Goal: Use online tool/utility: Use online tool/utility

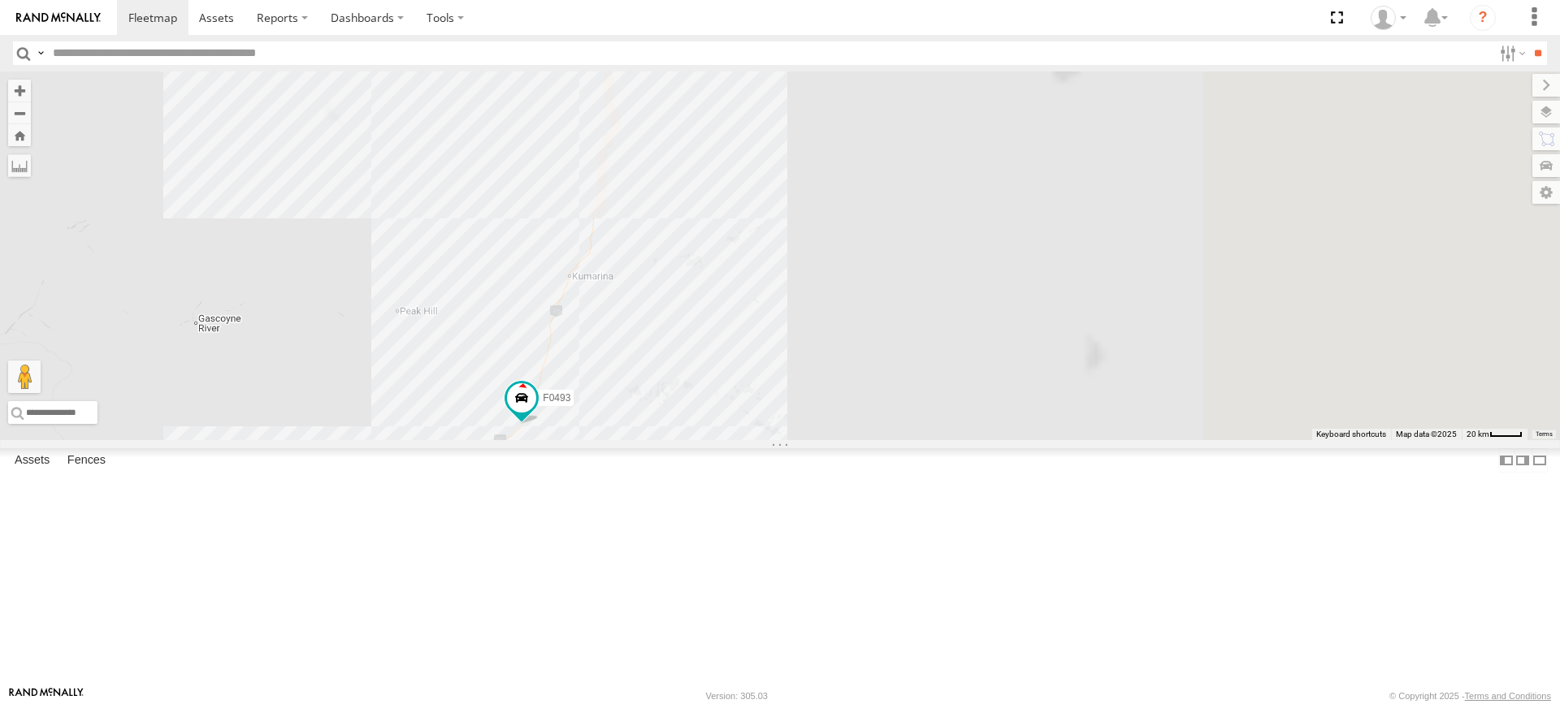
drag, startPoint x: 1033, startPoint y: 275, endPoint x: 429, endPoint y: 716, distance: 748.6
click at [429, 703] on html at bounding box center [780, 352] width 1560 height 704
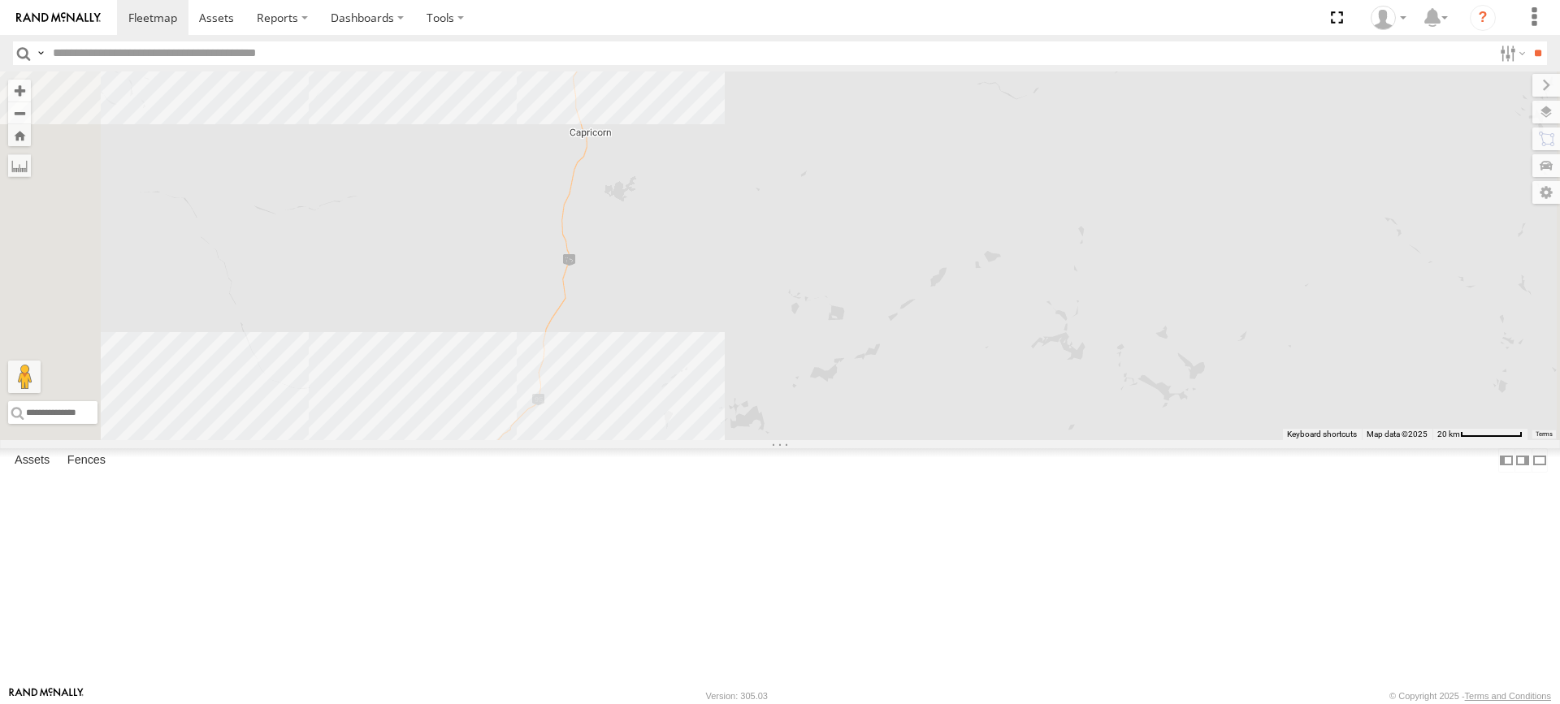
drag, startPoint x: 858, startPoint y: 266, endPoint x: 859, endPoint y: 387, distance: 120.2
click at [859, 387] on div "PM810 MV283 PM783 PM791 TL250 F0511 D0474 FT454 FT724 PM850 MV226 TL129 Cage160…" at bounding box center [780, 255] width 1560 height 369
click at [774, 389] on div "PM810 MV283 PM783 PM791 TL250 F0511 D0474 FT454 FT724 PM850 MV226 TL129 Cage160…" at bounding box center [780, 255] width 1560 height 369
click at [1496, 63] on label at bounding box center [1510, 53] width 35 height 24
click at [1440, 54] on input "text" at bounding box center [769, 53] width 1446 height 24
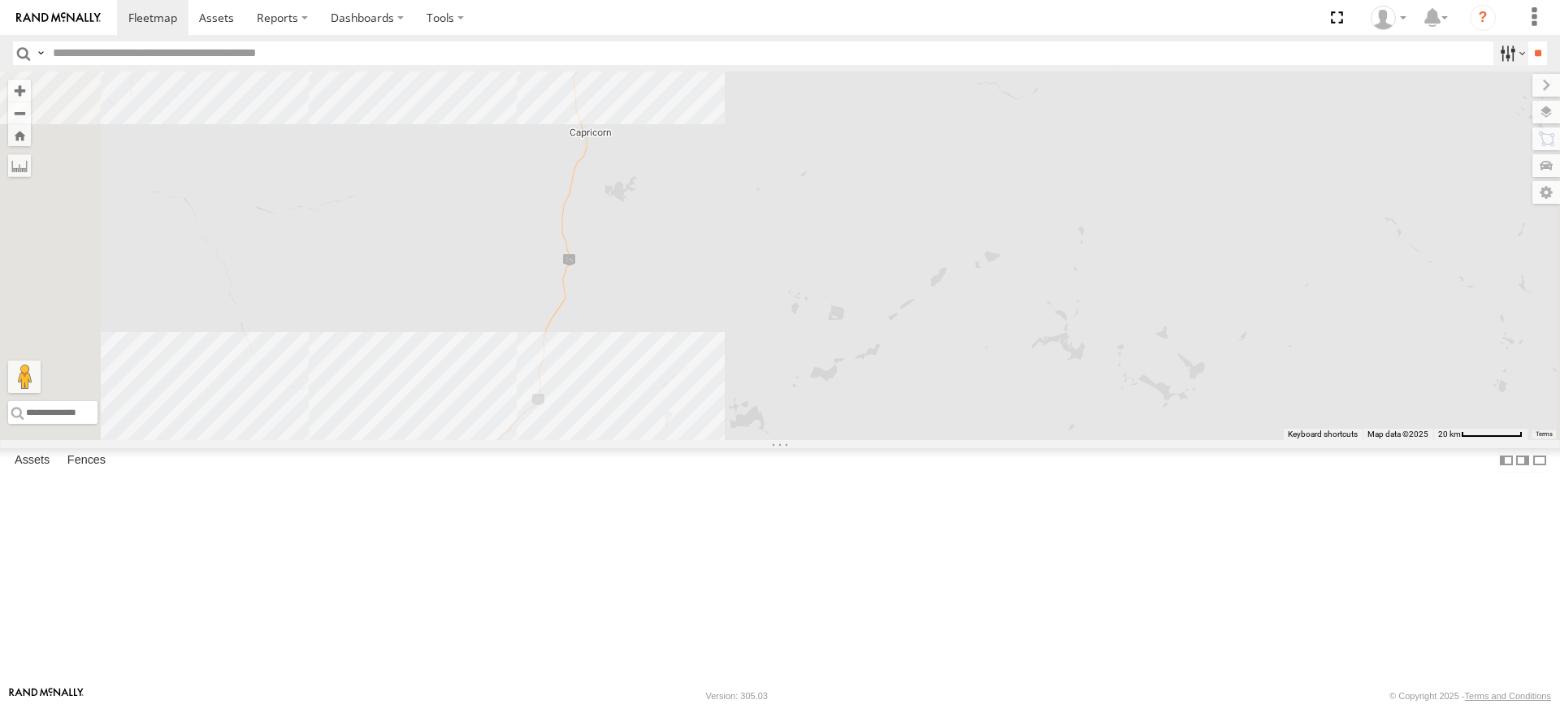
click at [1494, 54] on label at bounding box center [1510, 53] width 35 height 24
click at [31, 169] on label at bounding box center [19, 165] width 23 height 23
click at [770, 383] on div "PM810 MV283 PM783 PM791 TL250 F0511 D0474 FT454 FT724 PM850 MV226 TL129 Cage160…" at bounding box center [780, 255] width 1560 height 369
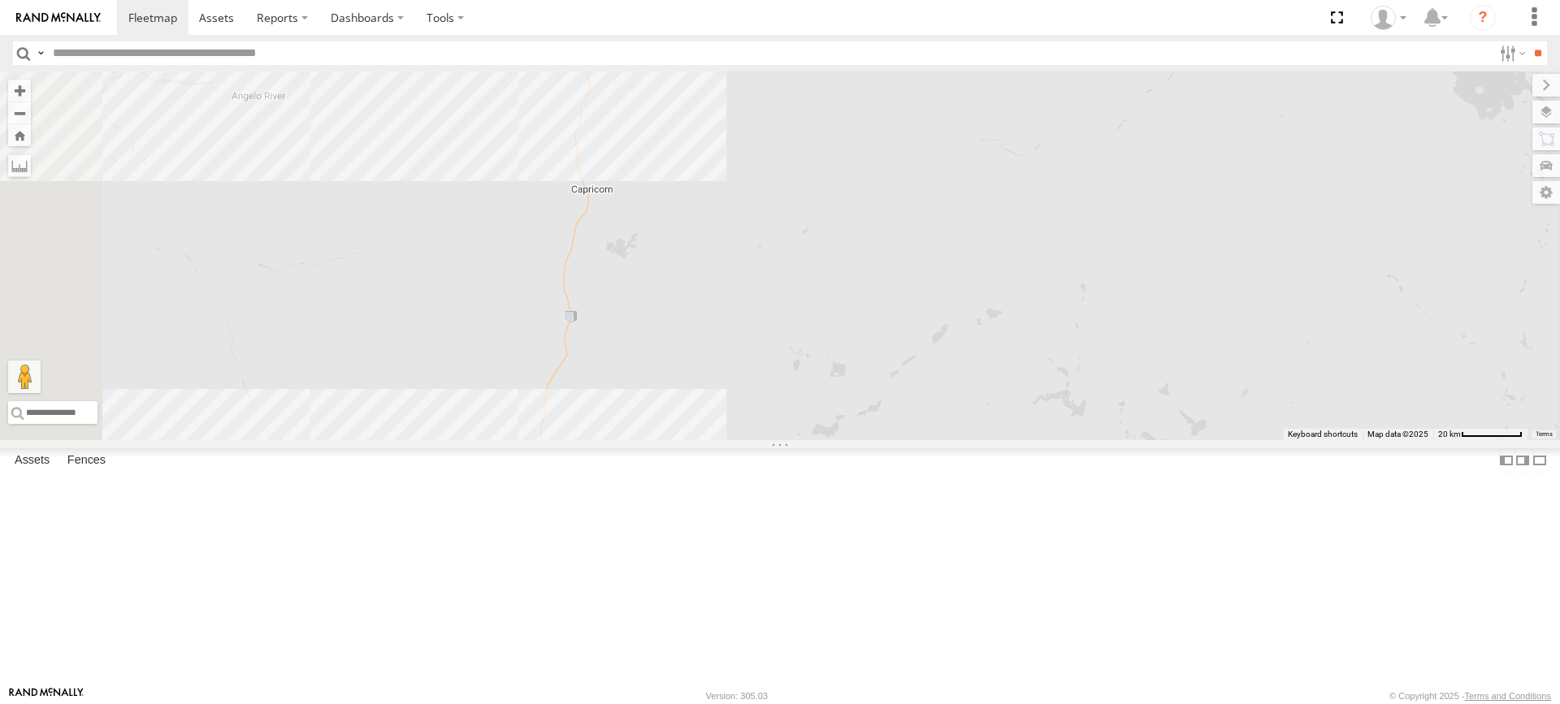
drag, startPoint x: 858, startPoint y: 270, endPoint x: 826, endPoint y: 476, distance: 207.9
click at [826, 440] on div "PM810 MV283 PM783 PM791 TL250 F0511 D0474 FT454 FT724 PM850 MV226 TL129 Cage160…" at bounding box center [780, 255] width 1560 height 369
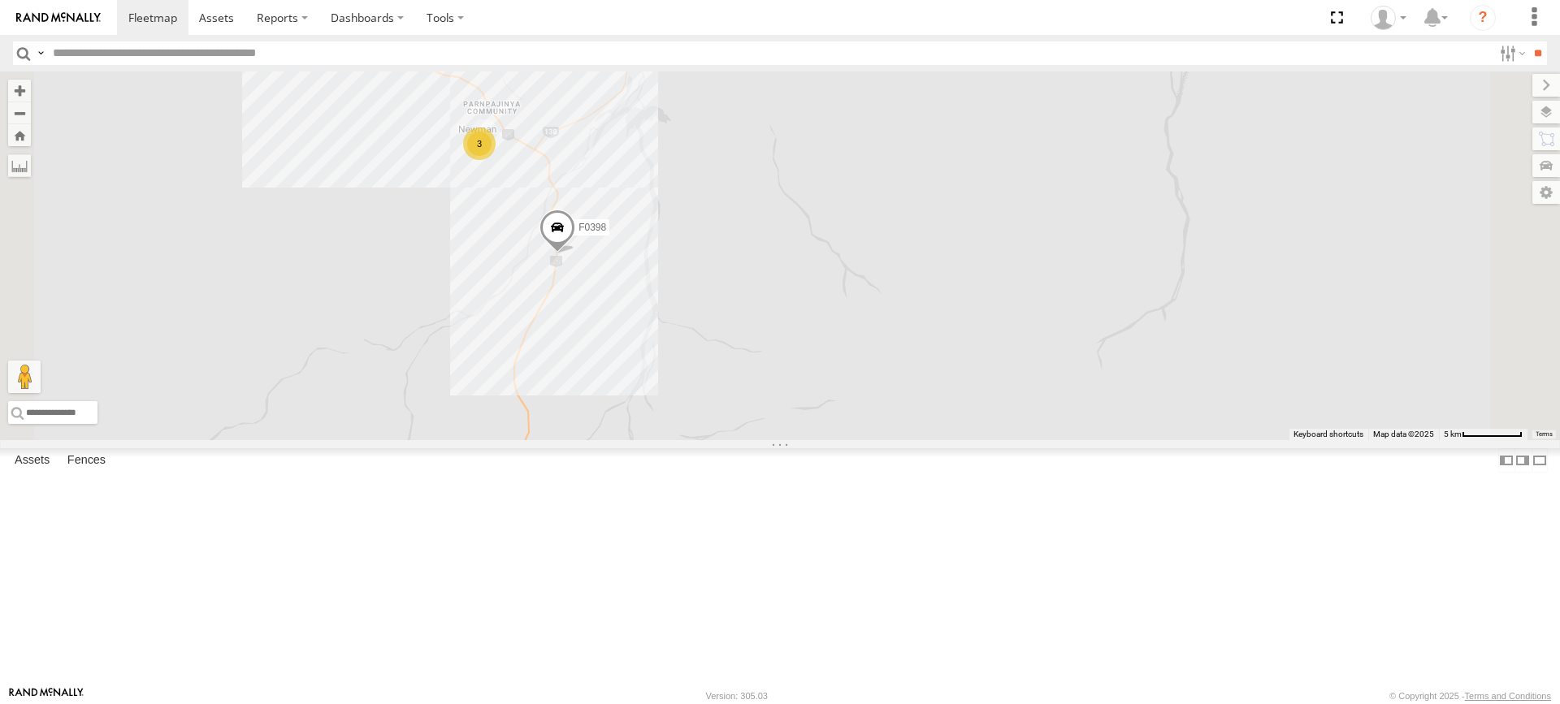
click at [728, 270] on div "PM810 MV283 PM783 PM791 TL250 F0511 D0474 FT454 FT724 PM850 MV226 TL129 Cage160…" at bounding box center [780, 255] width 1560 height 369
click at [0, 0] on label at bounding box center [0, 0] width 0 height 0
click at [751, 288] on div "PM810 MV283 PM783 PM791 TL250 F0511 D0474 FT454 FT724 PM850 MV226 TL129 Cage160…" at bounding box center [780, 255] width 1560 height 369
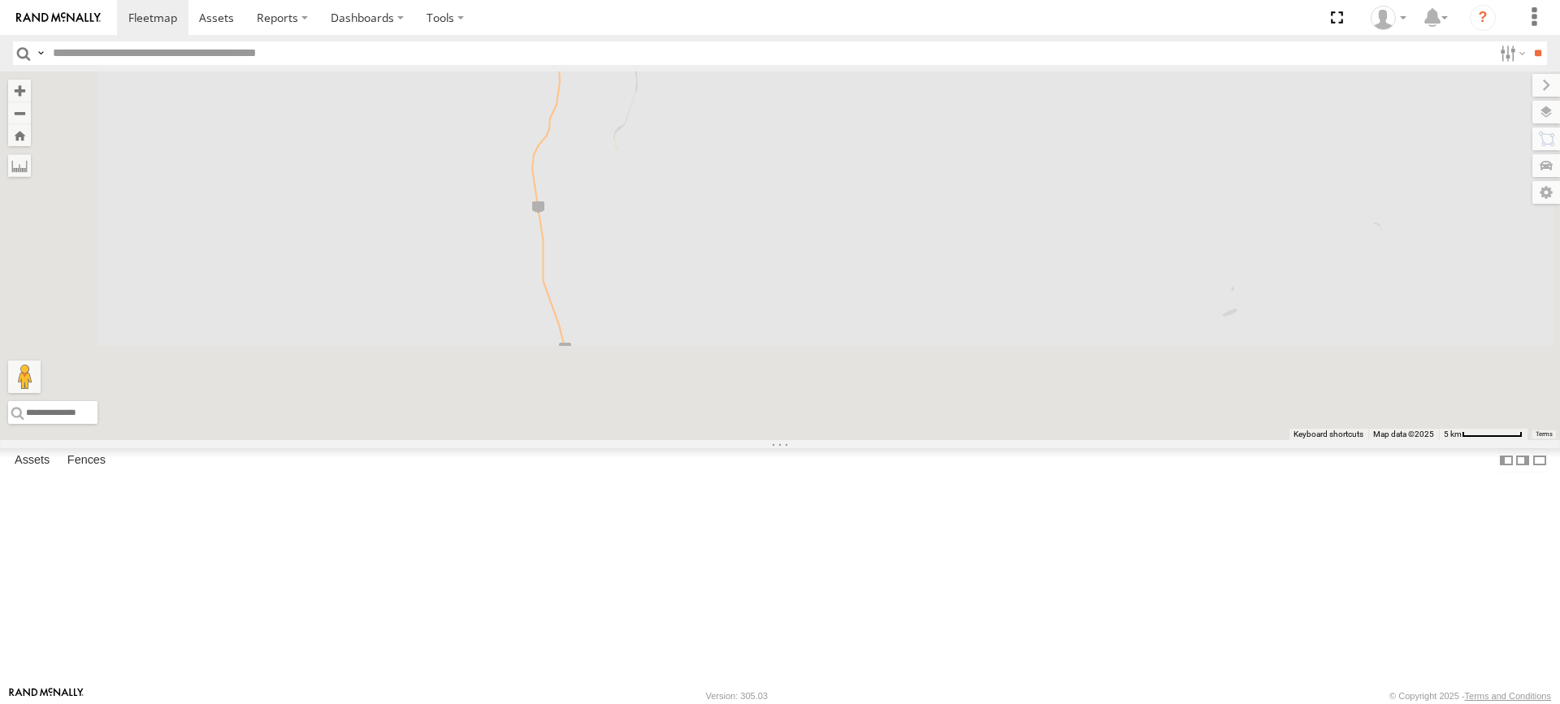
drag, startPoint x: 838, startPoint y: 574, endPoint x: 883, endPoint y: 158, distance: 418.3
click at [883, 158] on div "PM810 MV283 PM783 PM791 TL250 F0511 D0474 FT454 FT724 PM850 MV226 TL129 Cage160…" at bounding box center [780, 255] width 1560 height 369
click at [762, 440] on div "PM810 MV283 PM783 PM791 TL250 F0511 D0474 FT454 FT724 PM850 MV226 TL129 Cage160…" at bounding box center [780, 255] width 1560 height 369
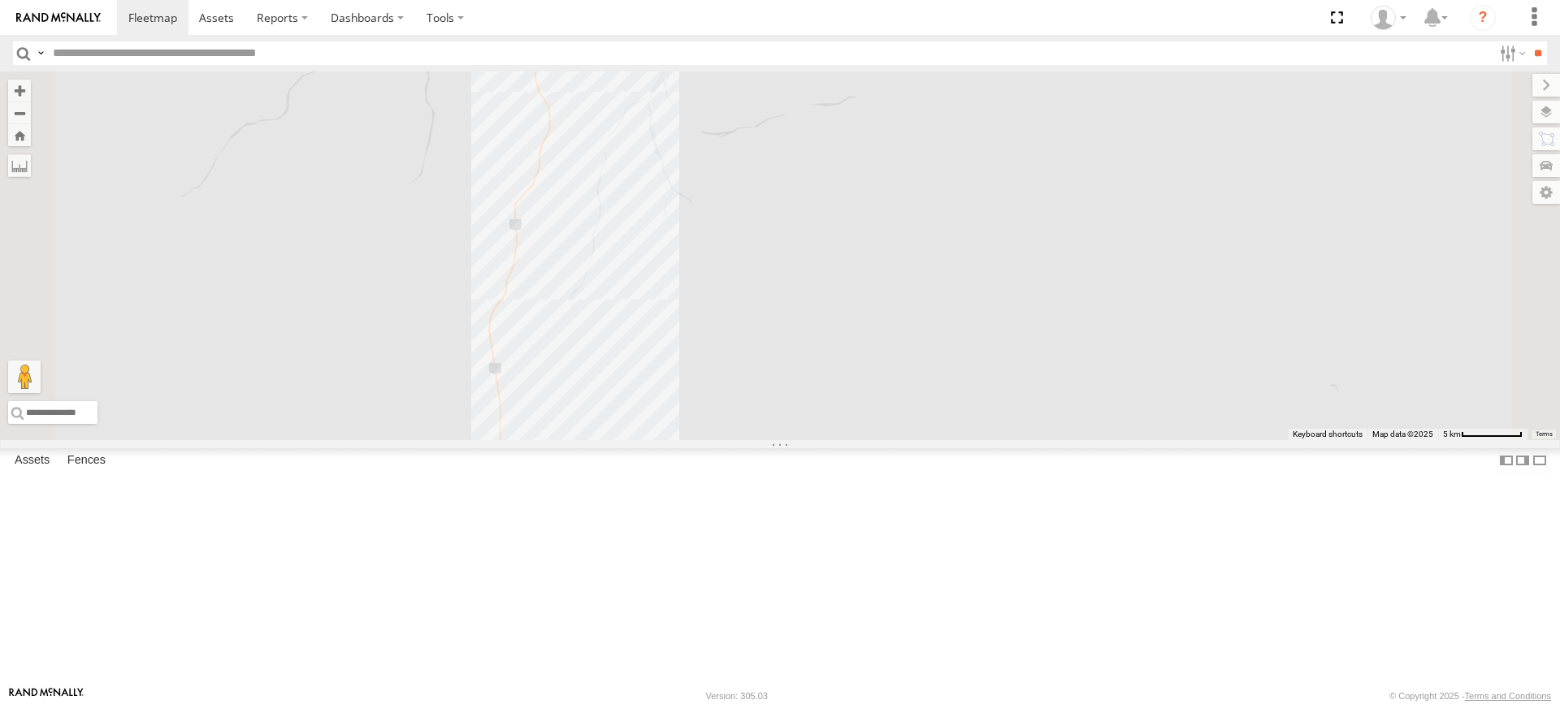
drag, startPoint x: 867, startPoint y: 494, endPoint x: 837, endPoint y: 54, distance: 441.3
click at [837, 54] on body at bounding box center [780, 352] width 1560 height 704
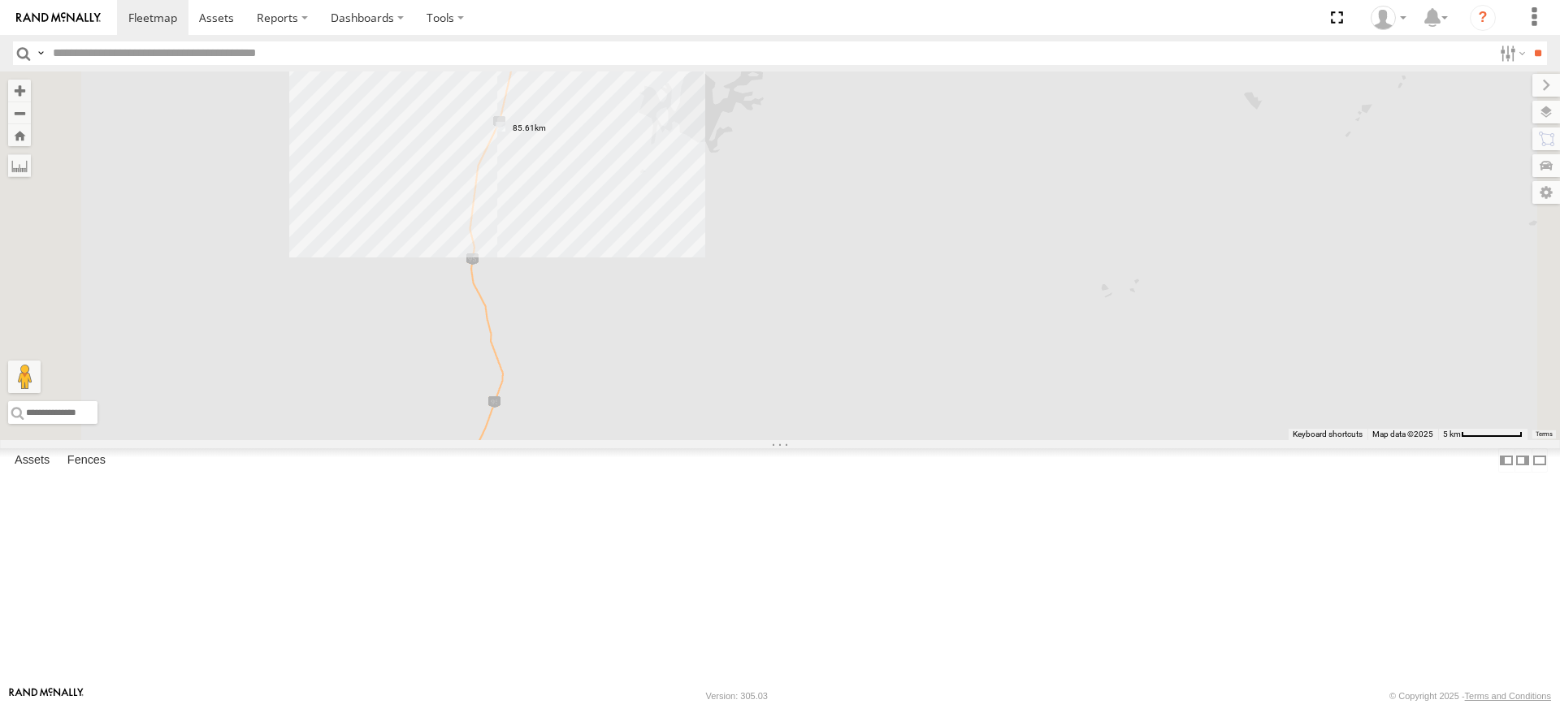
drag, startPoint x: 883, startPoint y: 489, endPoint x: 977, endPoint y: 199, distance: 304.9
click at [977, 199] on div "PM810 MV283 PM783 PM791 TL250 F0511 D0474 FT454 FT724 PM850 MV226 TL129 Cage160…" at bounding box center [780, 255] width 1560 height 369
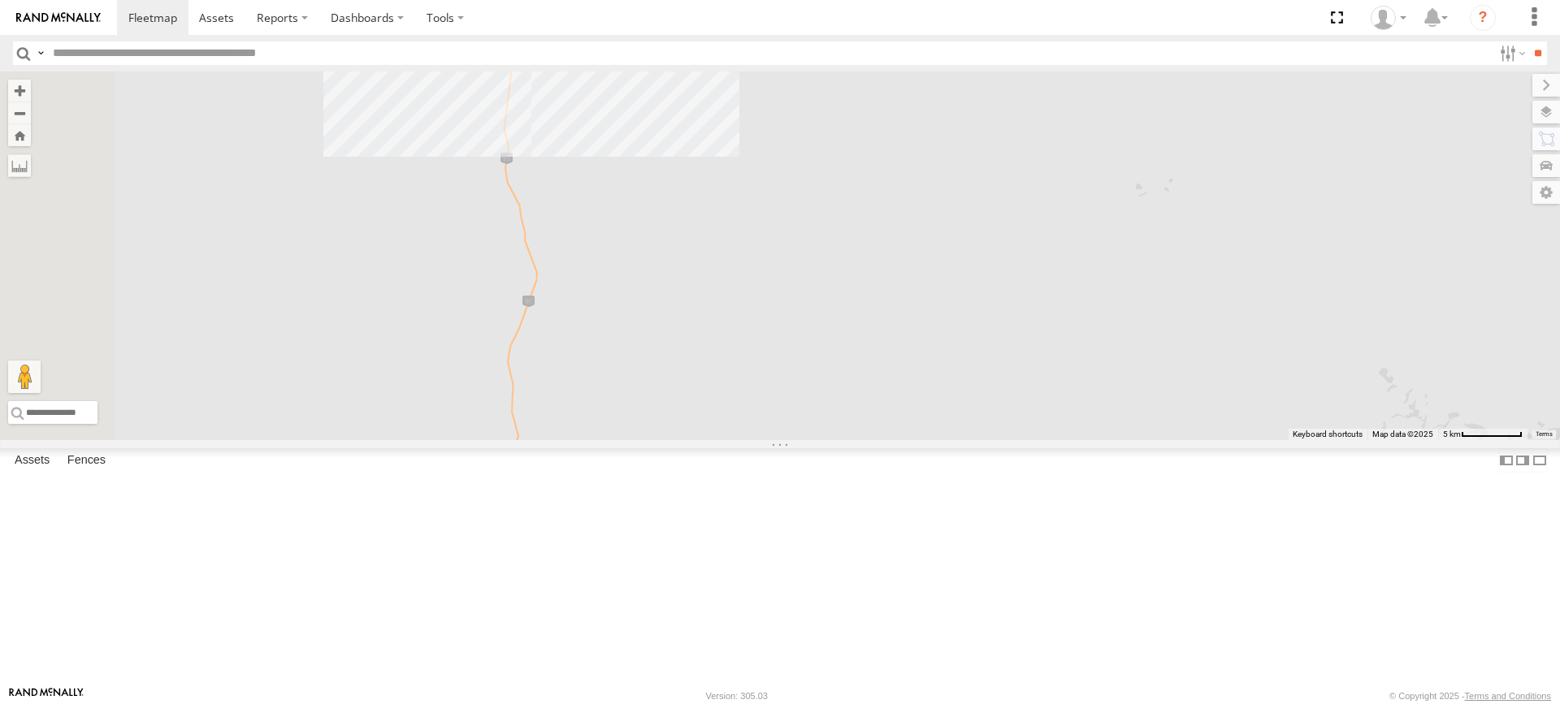
drag, startPoint x: 820, startPoint y: 618, endPoint x: 850, endPoint y: 281, distance: 338.5
click at [850, 281] on div "PM810 MV283 PM783 PM791 TL250 F0511 D0474 FT454 FT724 PM850 MV226 TL129 Cage160…" at bounding box center [780, 255] width 1560 height 369
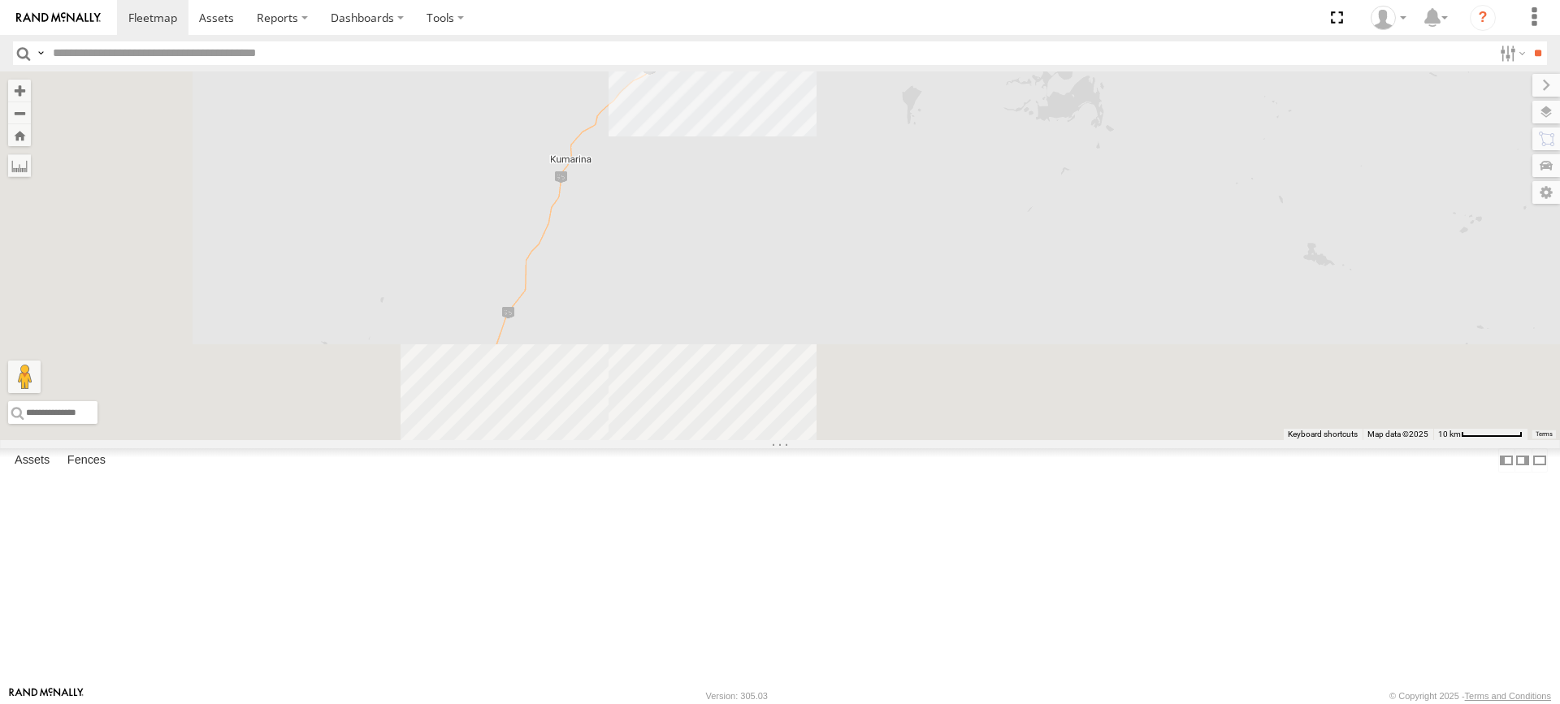
drag, startPoint x: 976, startPoint y: 417, endPoint x: 1036, endPoint y: 257, distance: 170.9
click at [1036, 257] on div "PM810 MV283 PM783 PM791 TL250 F0511 D0474 FT454 FT724 PM850 MV226 TL129 Cage160…" at bounding box center [780, 255] width 1560 height 369
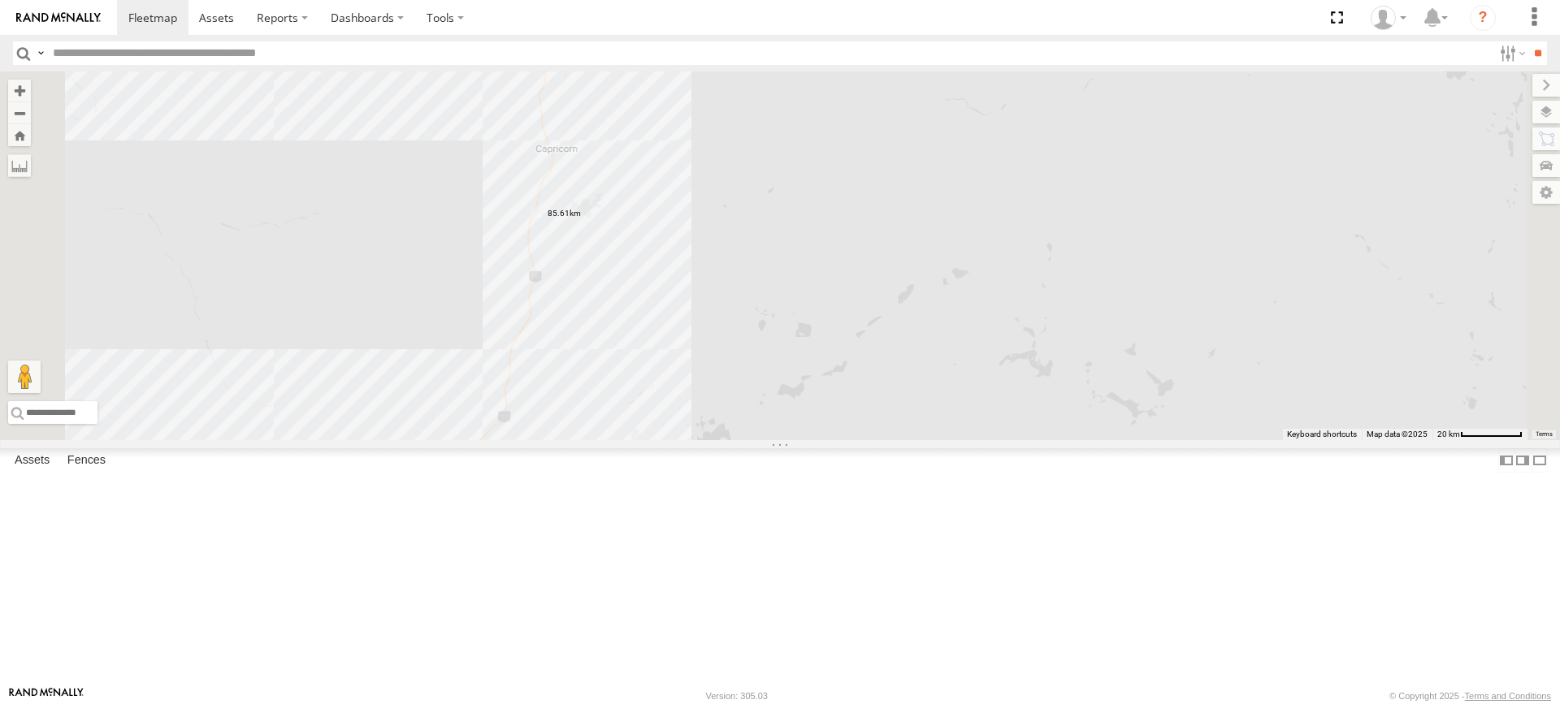
drag, startPoint x: 926, startPoint y: 465, endPoint x: 836, endPoint y: 633, distance: 190.1
click at [836, 440] on div "PM810 MV283 PM783 PM791 TL250 F0511 D0474 FT454 FT724 PM850 MV226 TL129 Cage160…" at bounding box center [780, 255] width 1560 height 369
drag, startPoint x: 834, startPoint y: 618, endPoint x: 821, endPoint y: 639, distance: 24.8
click at [821, 440] on div "PM810 MV283 PM783 PM791 TL250 F0511 D0474 FT454 FT724 PM850 MV226 TL129 Cage160…" at bounding box center [780, 255] width 1560 height 369
